Goal: Navigation & Orientation: Understand site structure

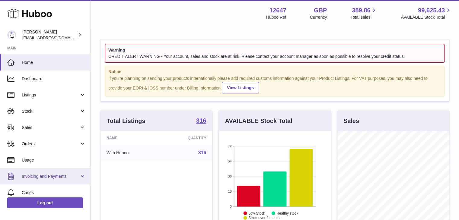
scroll to position [54, 0]
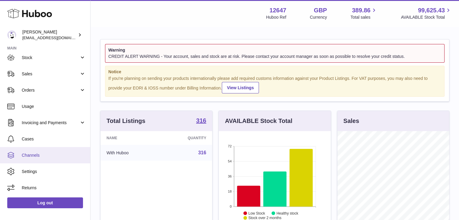
click at [40, 158] on link "Channels" at bounding box center [45, 155] width 90 height 16
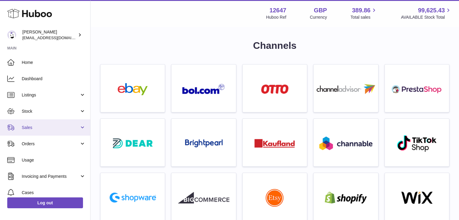
click at [50, 125] on span "Sales" at bounding box center [51, 128] width 58 height 6
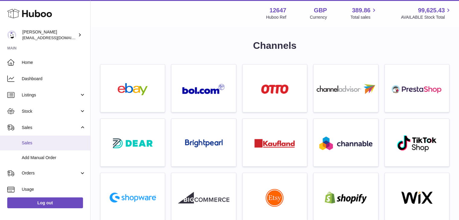
click at [56, 150] on link "Sales" at bounding box center [45, 143] width 90 height 15
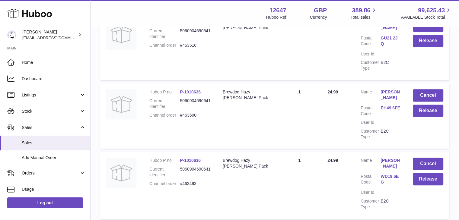
scroll to position [683, 0]
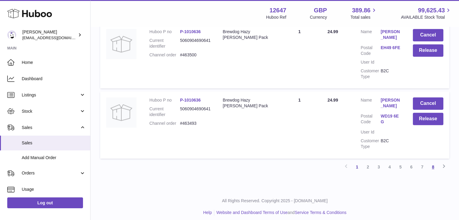
click at [432, 163] on link "8" at bounding box center [432, 167] width 11 height 11
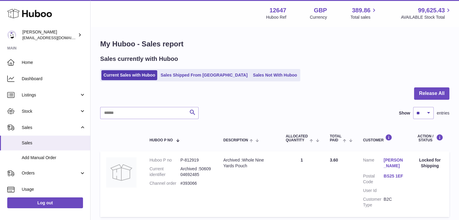
click at [336, 80] on div "Current Sales with Huboo Sales Shipped From Huboo Sales Not With Huboo" at bounding box center [274, 75] width 349 height 12
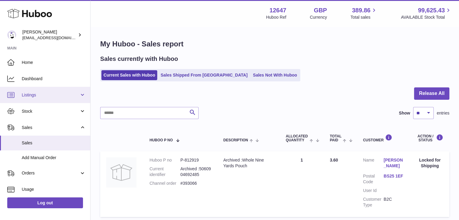
click at [41, 100] on link "Listings" at bounding box center [45, 95] width 90 height 16
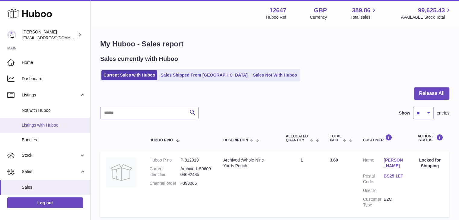
click at [53, 125] on span "Listings with Huboo" at bounding box center [54, 125] width 64 height 6
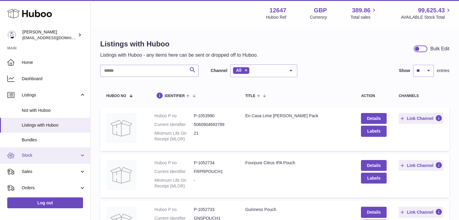
click at [49, 156] on span "Stock" at bounding box center [51, 156] width 58 height 6
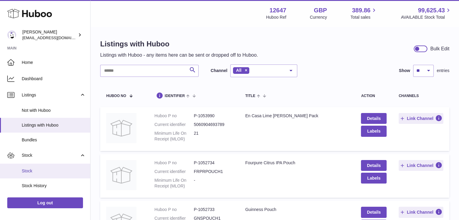
click at [52, 167] on link "Stock" at bounding box center [45, 171] width 90 height 15
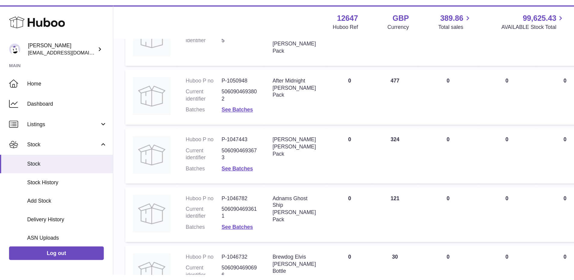
scroll to position [257, 0]
